Goal: Transaction & Acquisition: Purchase product/service

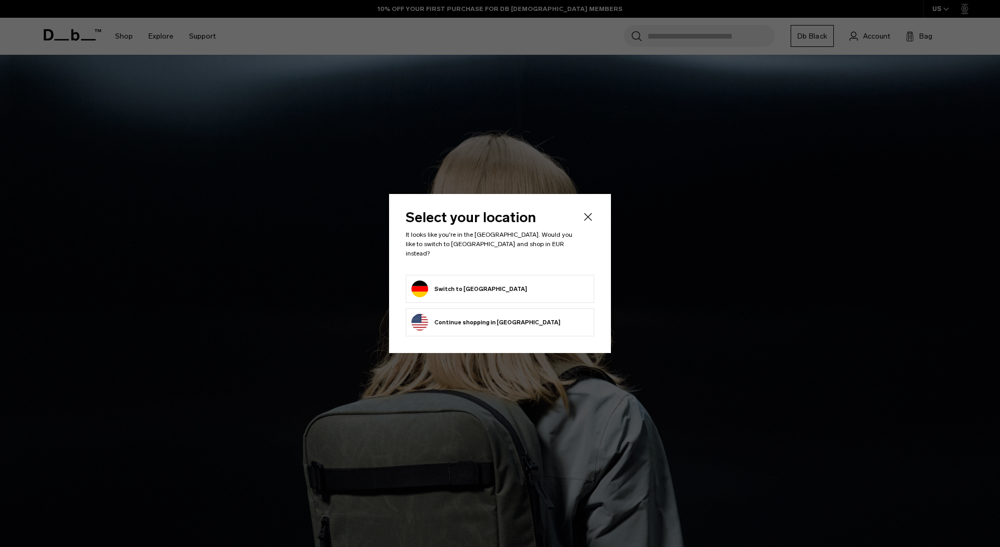
click at [457, 289] on button "Switch to Germany" at bounding box center [470, 288] width 116 height 17
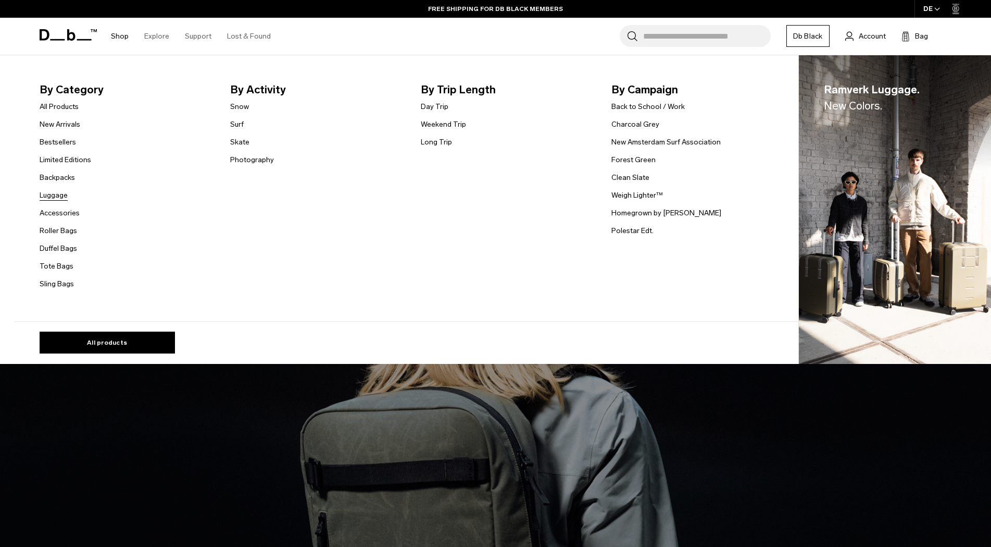
click at [63, 194] on link "Luggage" at bounding box center [54, 195] width 28 height 11
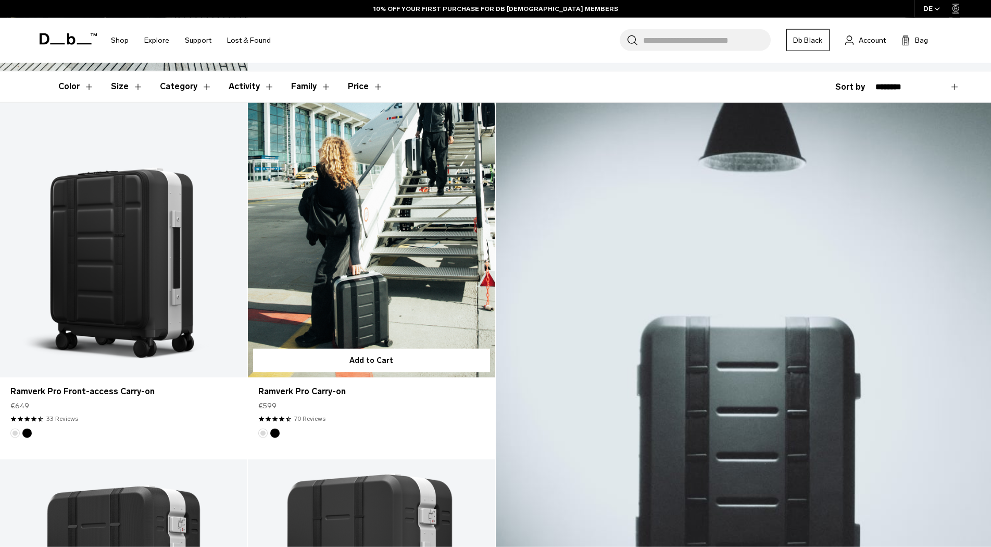
scroll to position [213, 0]
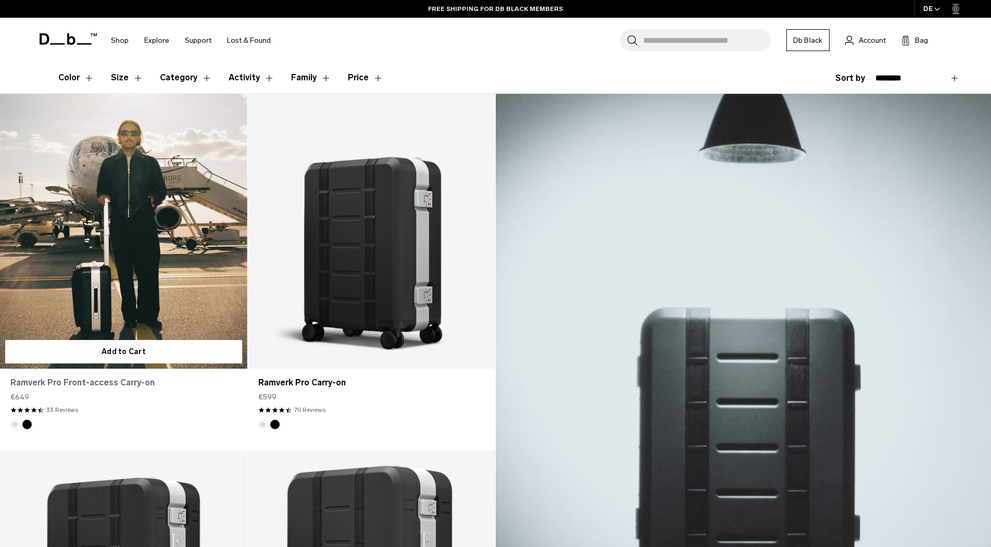
click at [67, 387] on link "Ramverk Pro Front-access Carry-on" at bounding box center [123, 382] width 227 height 13
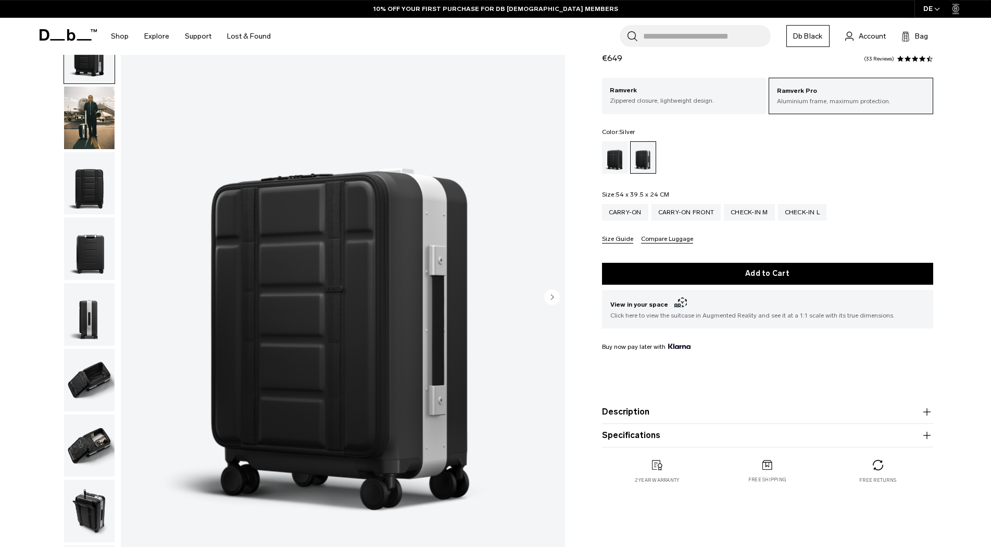
scroll to position [53, 0]
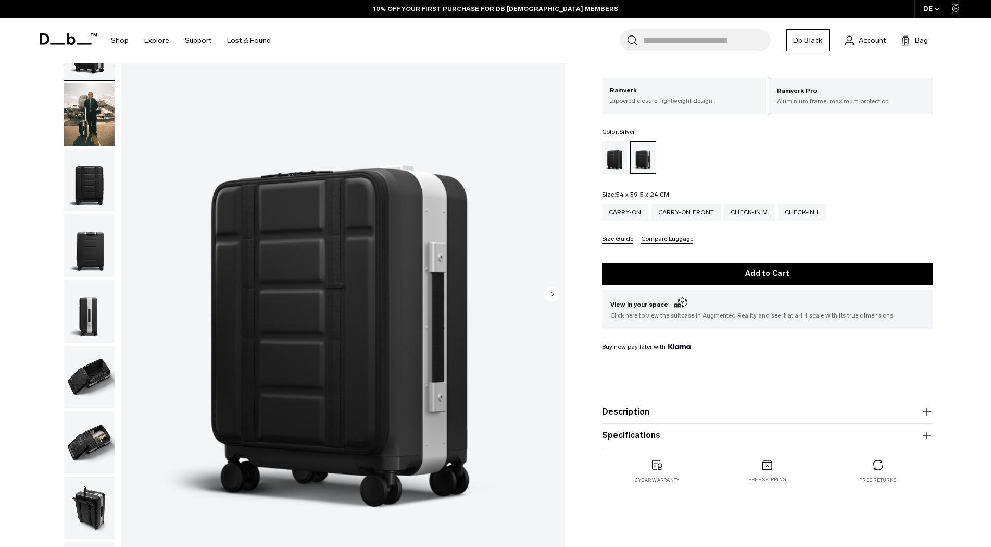
click at [554, 297] on circle "Next slide" at bounding box center [552, 294] width 16 height 16
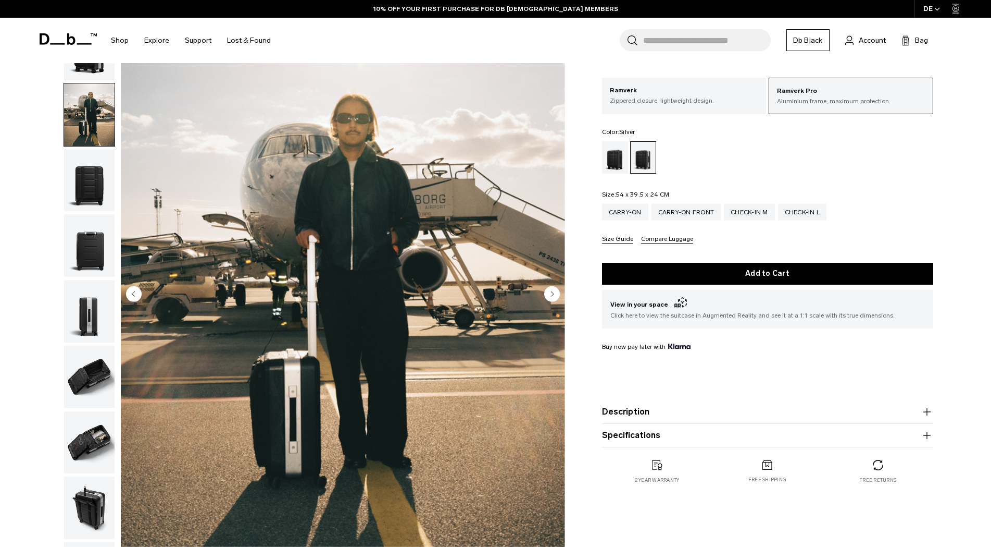
click at [554, 296] on circle "Next slide" at bounding box center [552, 294] width 16 height 16
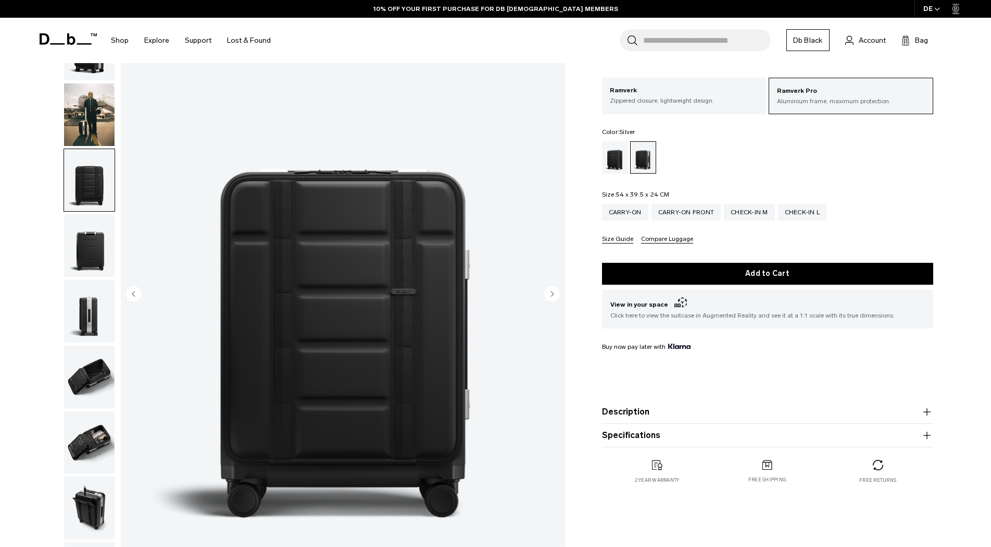
click at [554, 296] on circle "Next slide" at bounding box center [552, 294] width 16 height 16
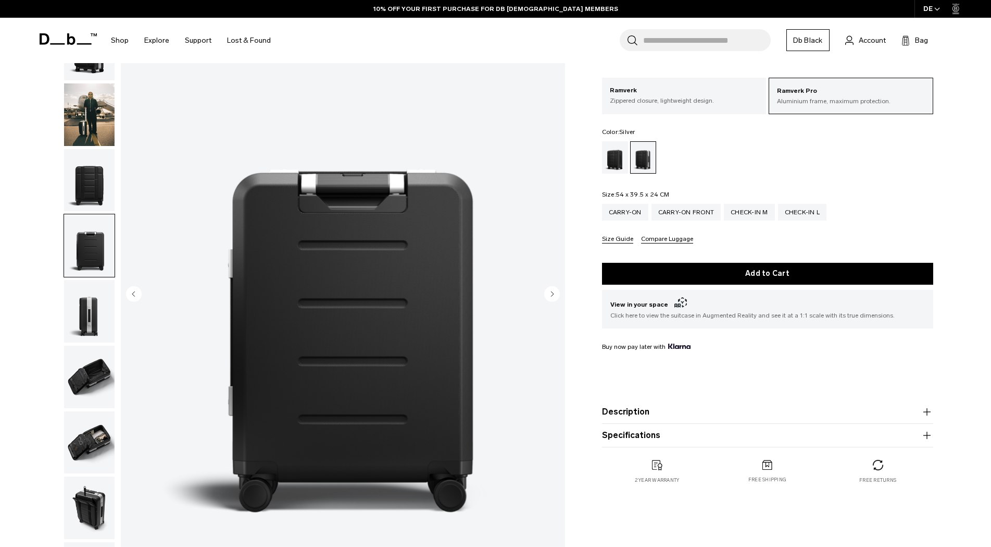
click at [554, 296] on circle "Next slide" at bounding box center [552, 294] width 16 height 16
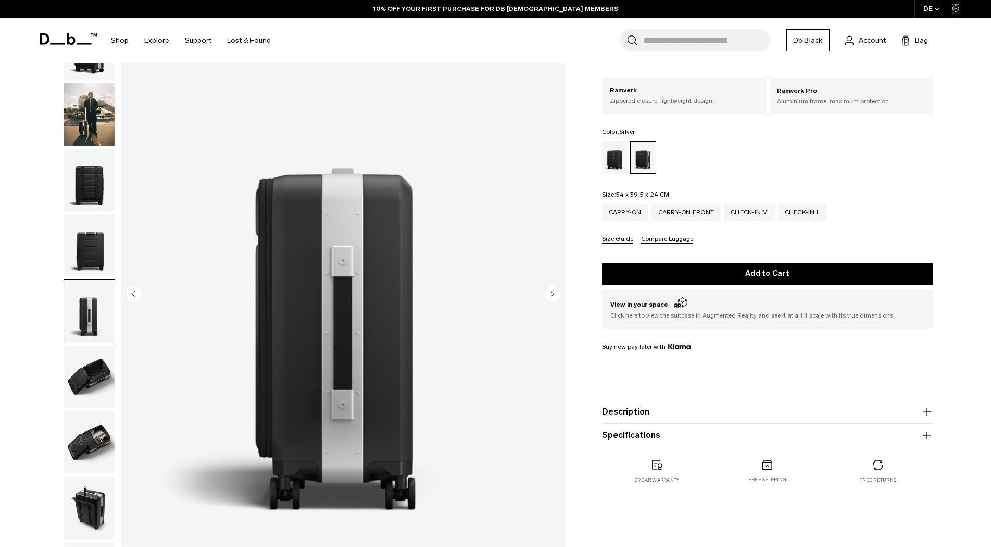
click at [554, 296] on circle "Next slide" at bounding box center [552, 294] width 16 height 16
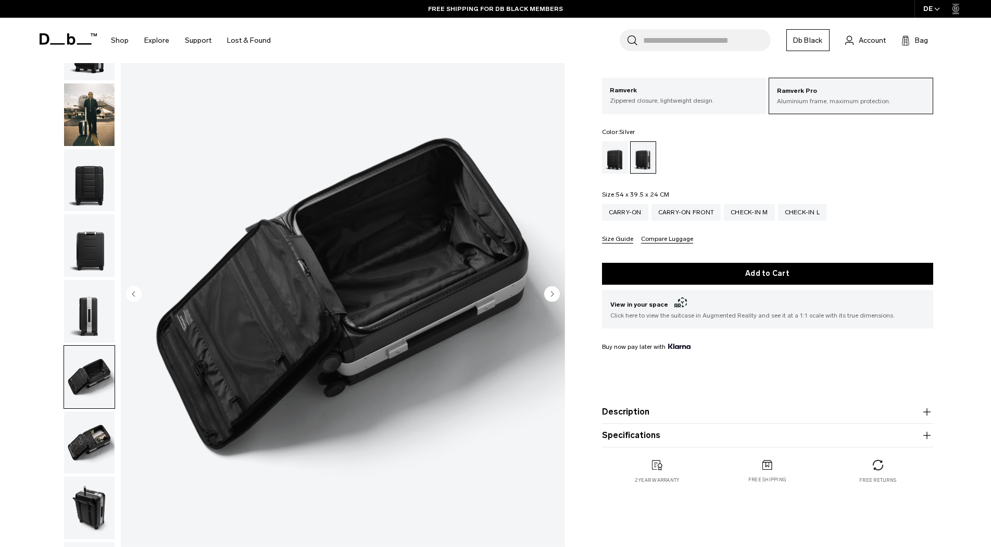
click at [554, 296] on circle "Next slide" at bounding box center [552, 294] width 16 height 16
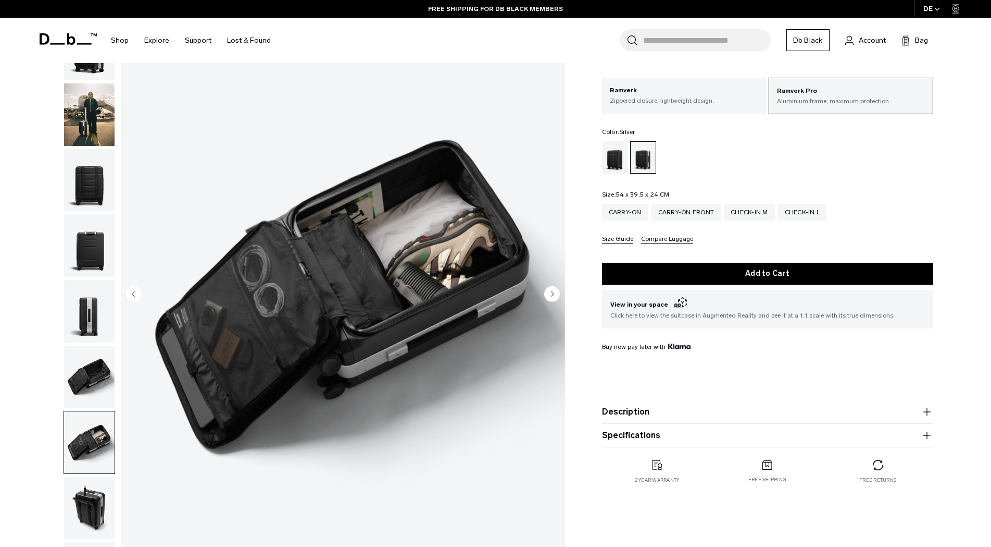
click at [554, 296] on circle "Next slide" at bounding box center [552, 294] width 16 height 16
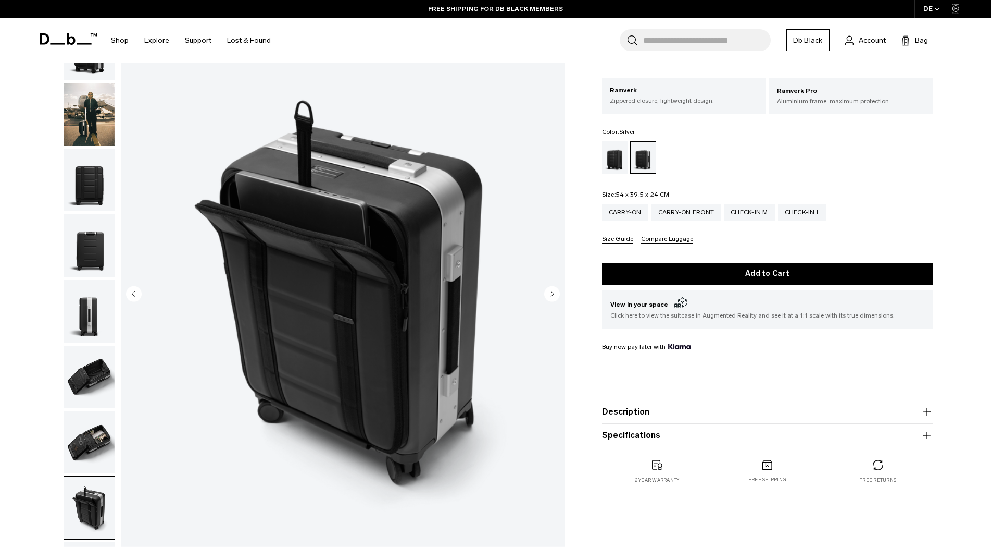
click at [554, 296] on circle "Next slide" at bounding box center [552, 294] width 16 height 16
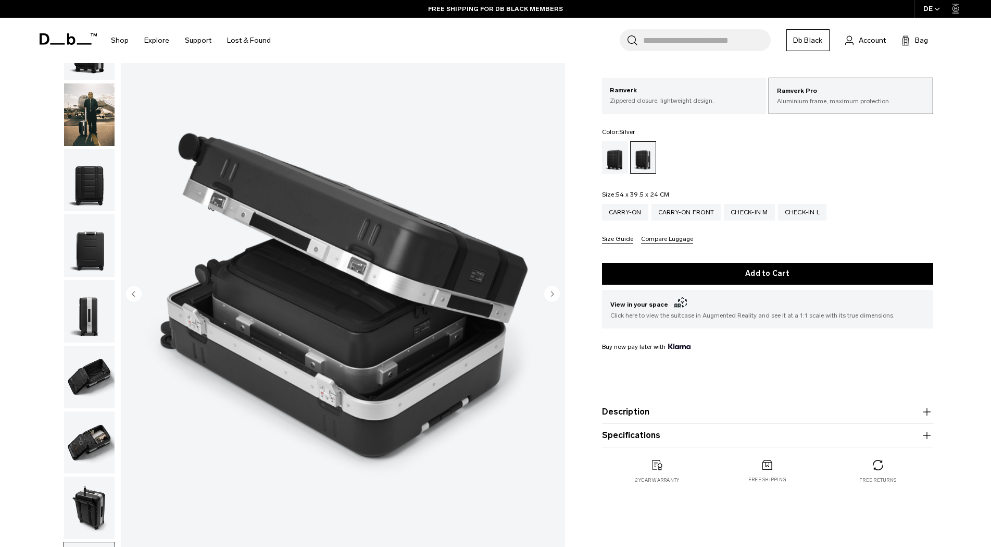
click at [554, 296] on circle "Next slide" at bounding box center [552, 294] width 16 height 16
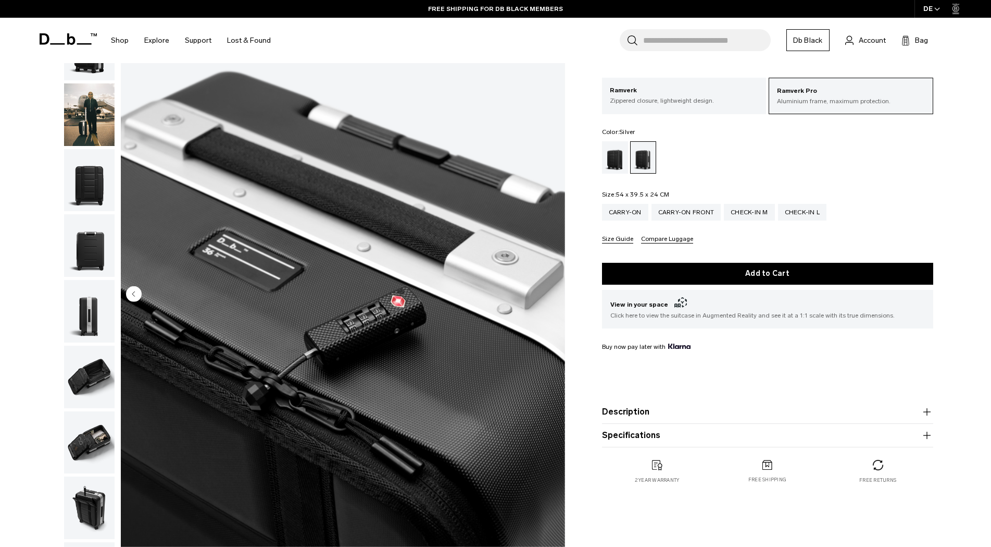
click at [135, 295] on circle "Previous slide" at bounding box center [134, 294] width 16 height 16
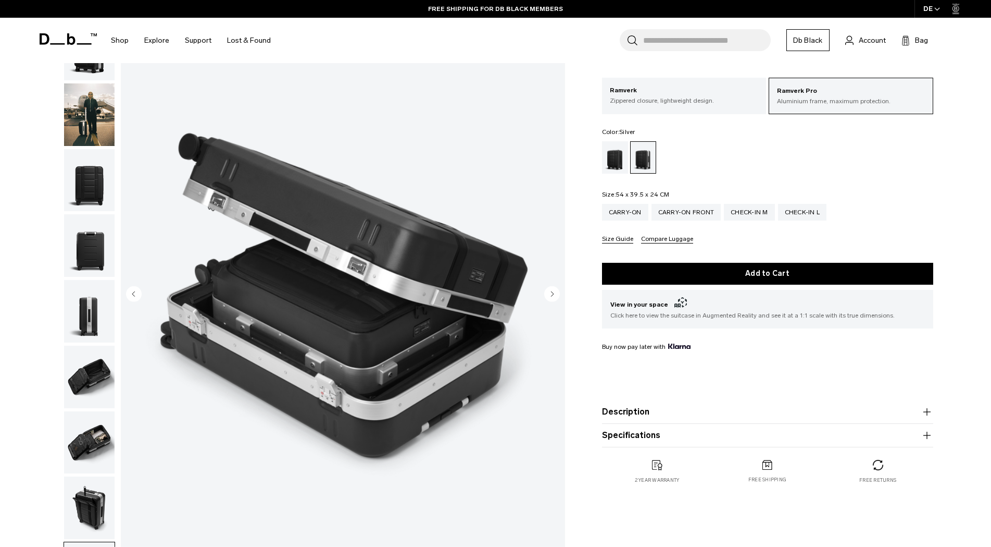
click at [135, 295] on circle "Previous slide" at bounding box center [134, 294] width 16 height 16
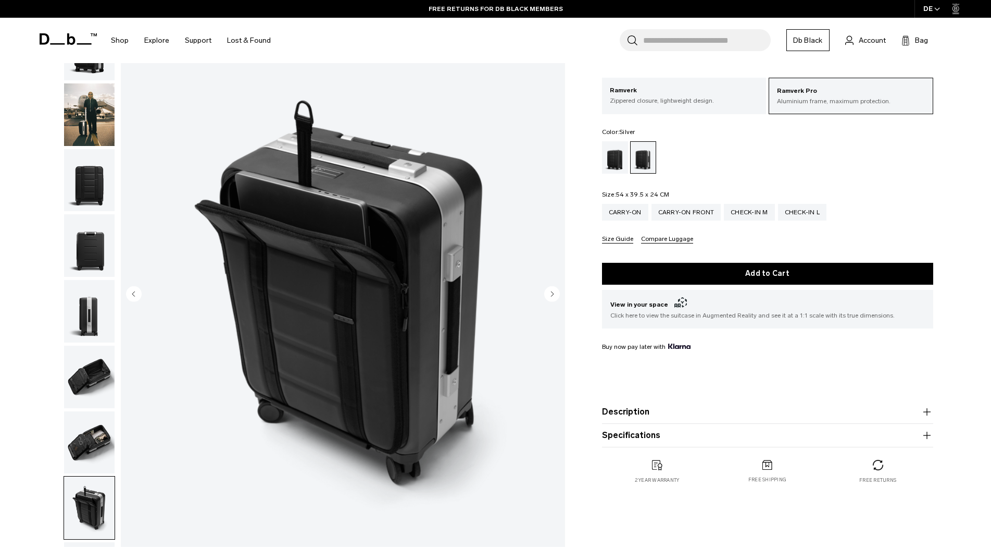
click at [135, 295] on circle "Previous slide" at bounding box center [134, 294] width 16 height 16
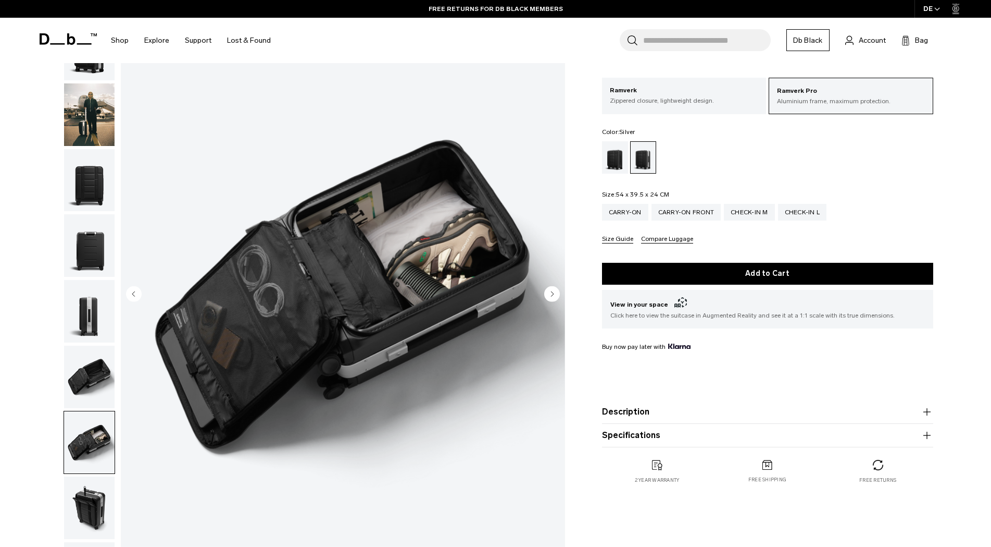
click at [135, 295] on circle "Previous slide" at bounding box center [134, 294] width 16 height 16
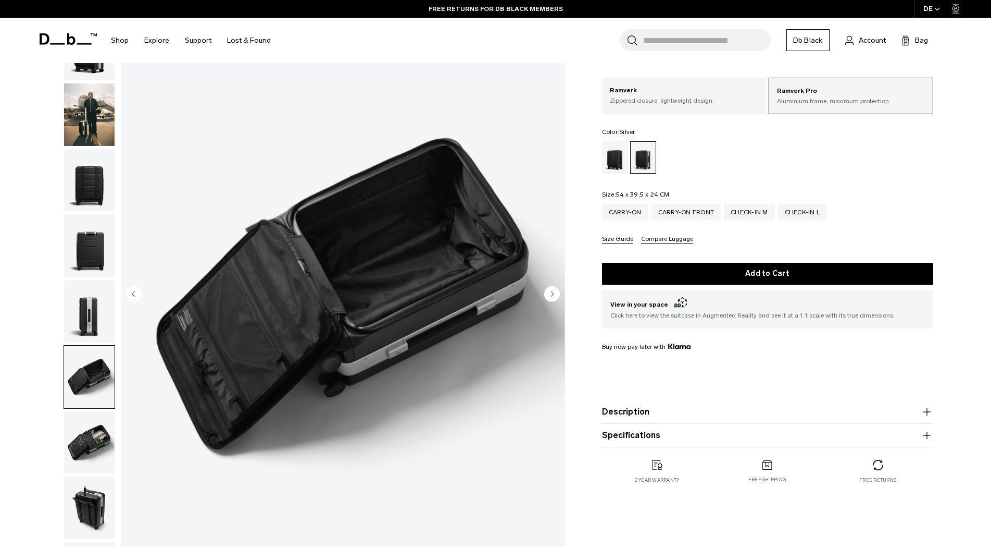
click at [135, 295] on circle "Previous slide" at bounding box center [134, 294] width 16 height 16
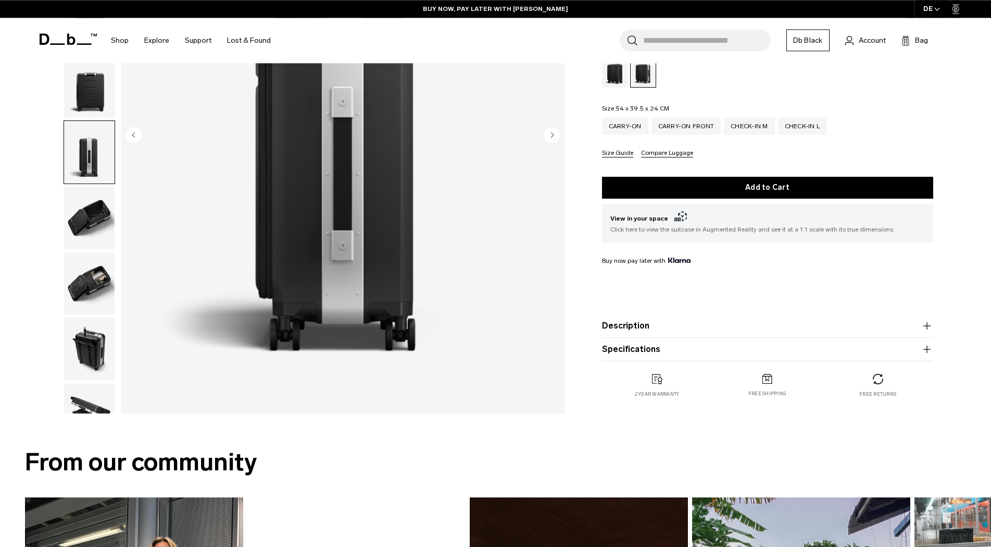
scroll to position [213, 0]
click at [930, 349] on icon "button" at bounding box center [927, 348] width 13 height 13
